Goal: Find specific page/section: Find specific page/section

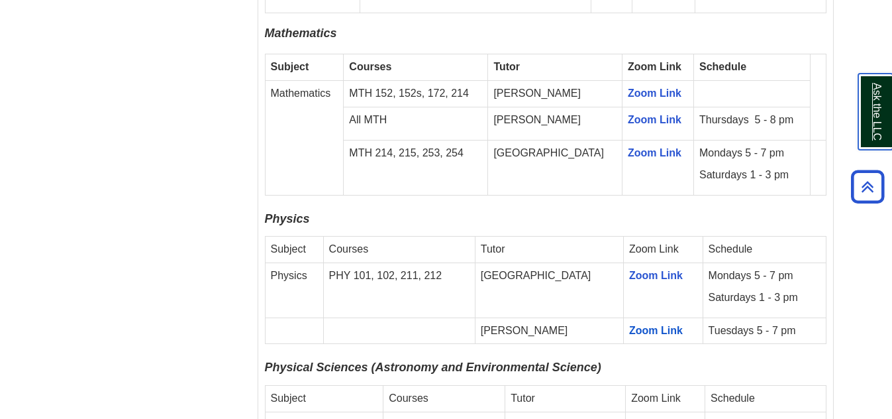
scroll to position [1862, 0]
click at [637, 270] on link "Zoom Link" at bounding box center [656, 275] width 54 height 11
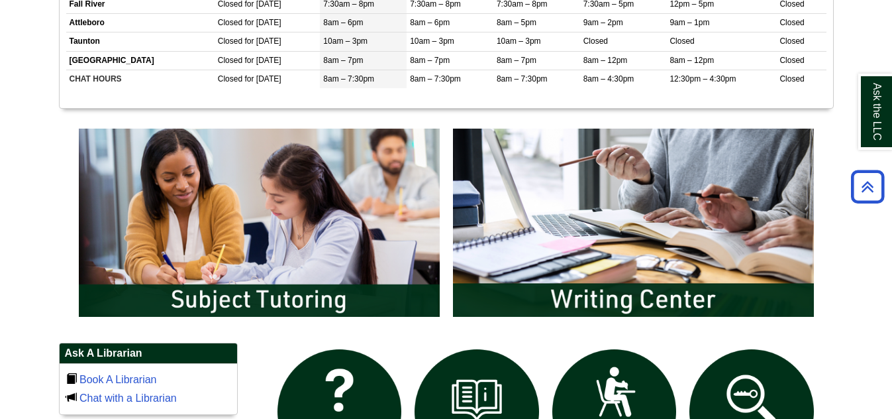
scroll to position [591, 0]
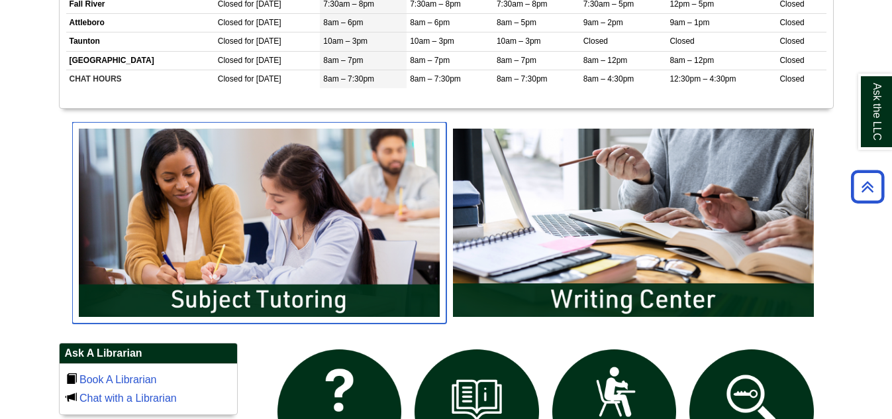
click at [356, 238] on img "slideshow" at bounding box center [259, 222] width 374 height 201
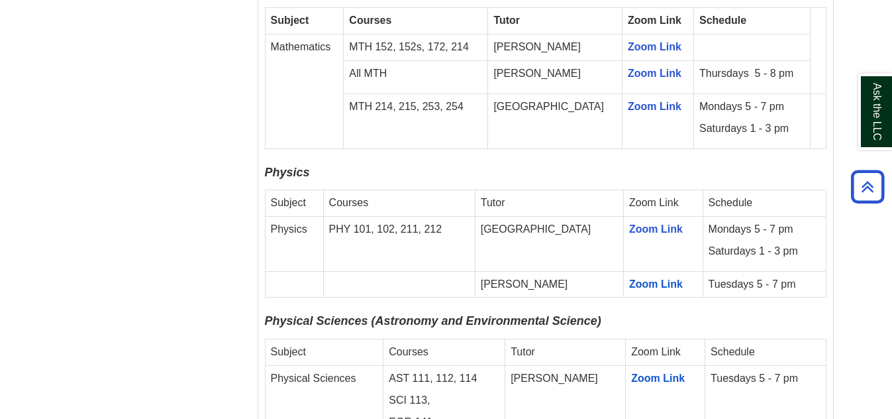
scroll to position [1867, 0]
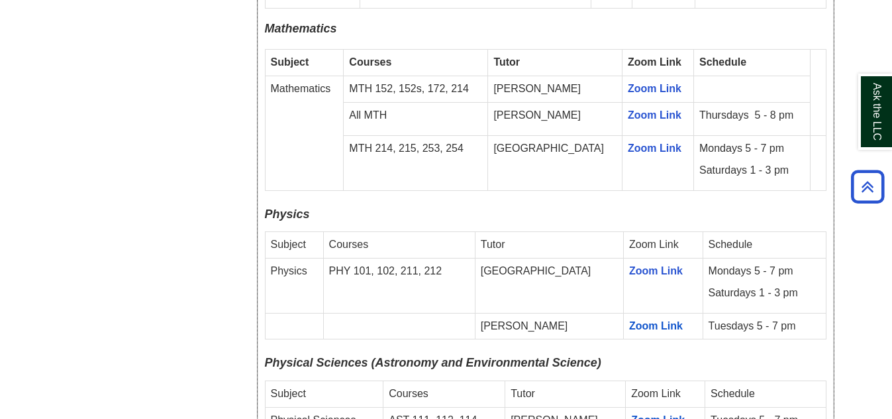
click at [807, 135] on td "Mondays 5 - 7 pm Saturdays 1 - 3 pm" at bounding box center [752, 162] width 117 height 55
click at [630, 142] on link "Zoom Link" at bounding box center [655, 147] width 54 height 11
